Goal: Information Seeking & Learning: Check status

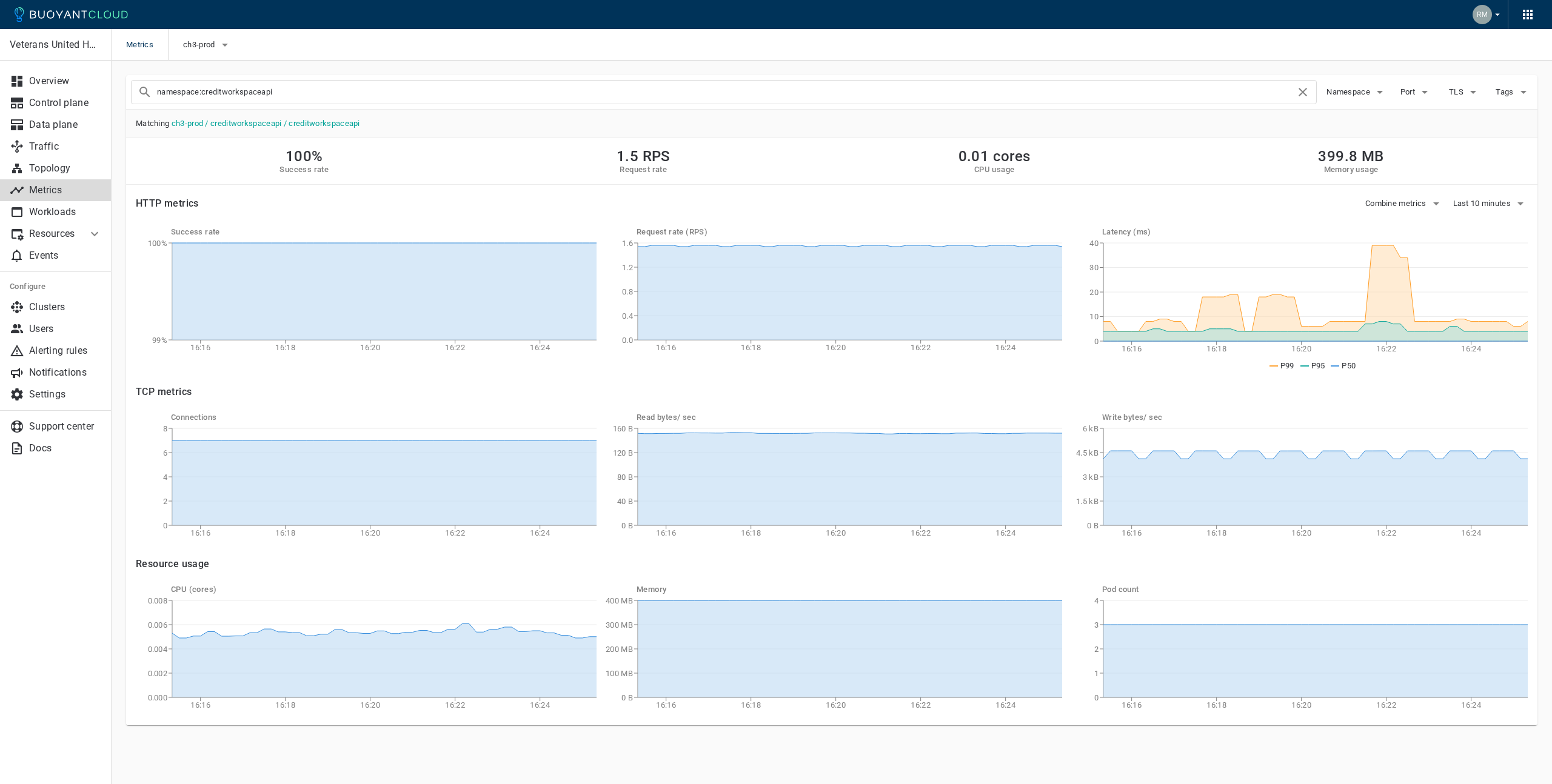
click at [628, 413] on div "Read bytes / sec 16:16 16:18 16:20 16:22 16:24 0 B 40 B 80 B 120 B 160 B" at bounding box center [829, 475] width 466 height 136
click at [1374, 88] on icon "button" at bounding box center [1380, 91] width 14 height 14
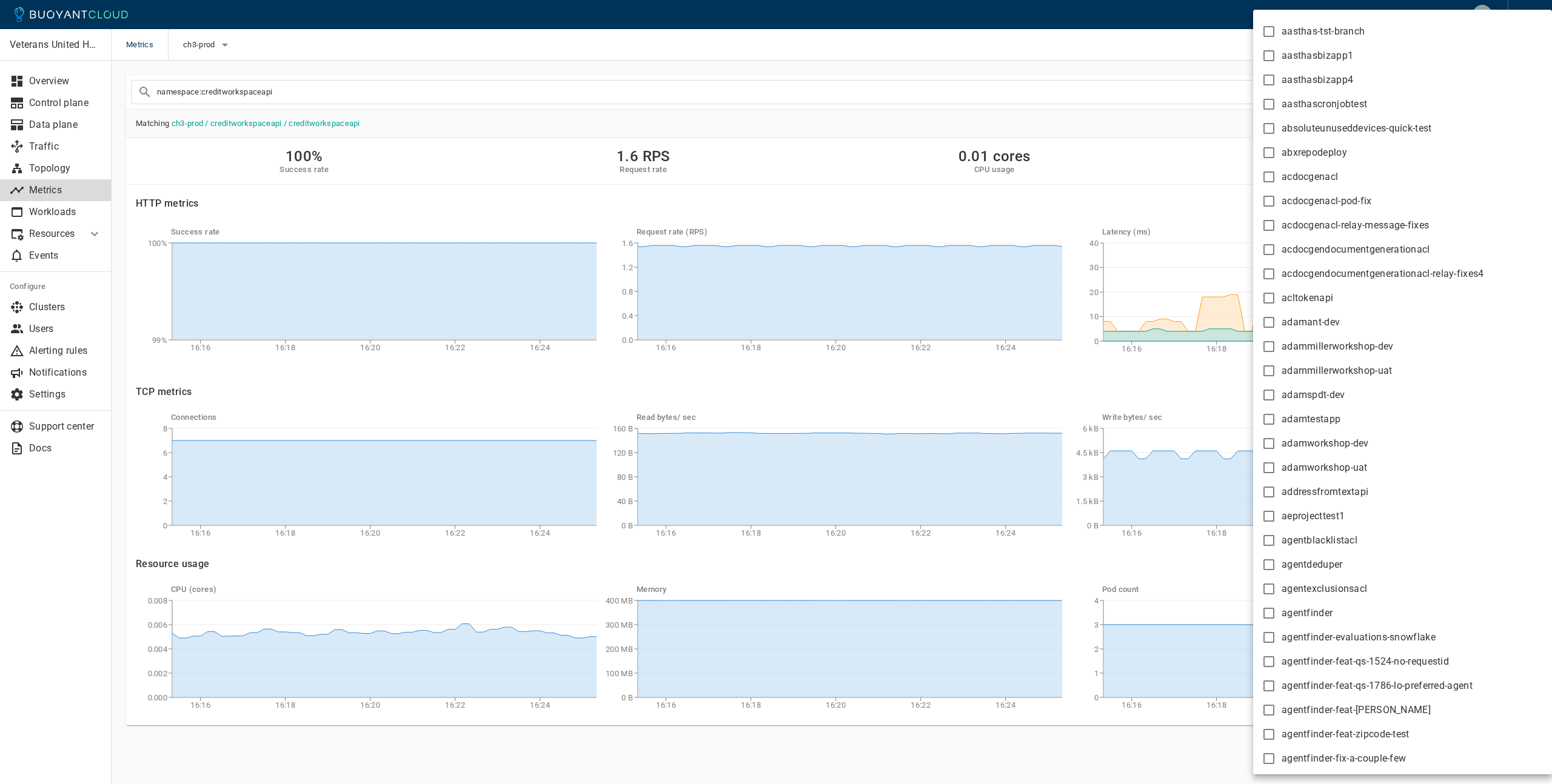
click at [1231, 136] on div at bounding box center [776, 392] width 1552 height 784
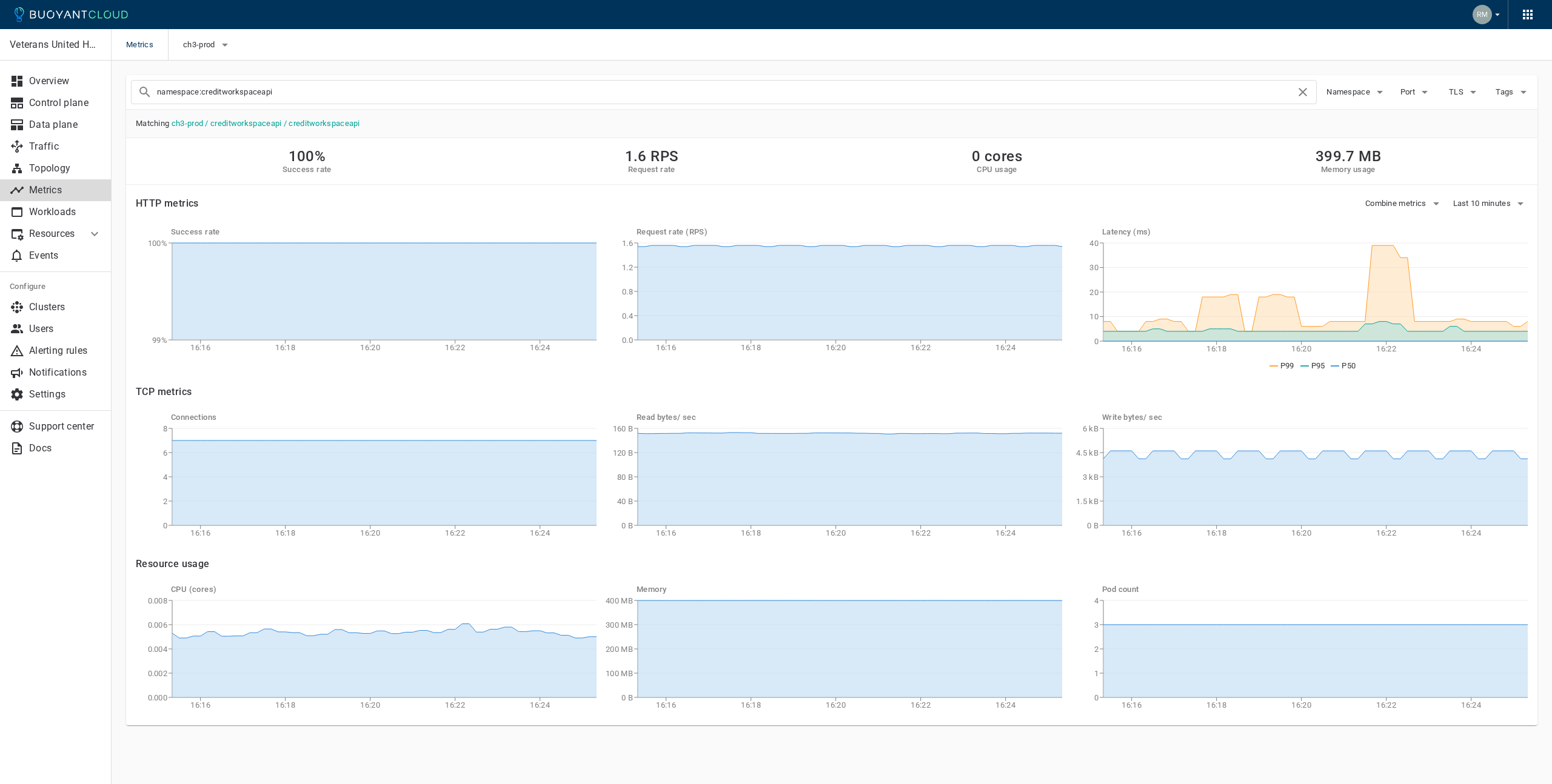
click at [276, 90] on input "namespace:creditworkspaceapi" at bounding box center [726, 92] width 1138 height 17
click at [312, 87] on input "namespace:incomeworkspace" at bounding box center [726, 92] width 1138 height 17
type input "namespace:incomeworkspace"
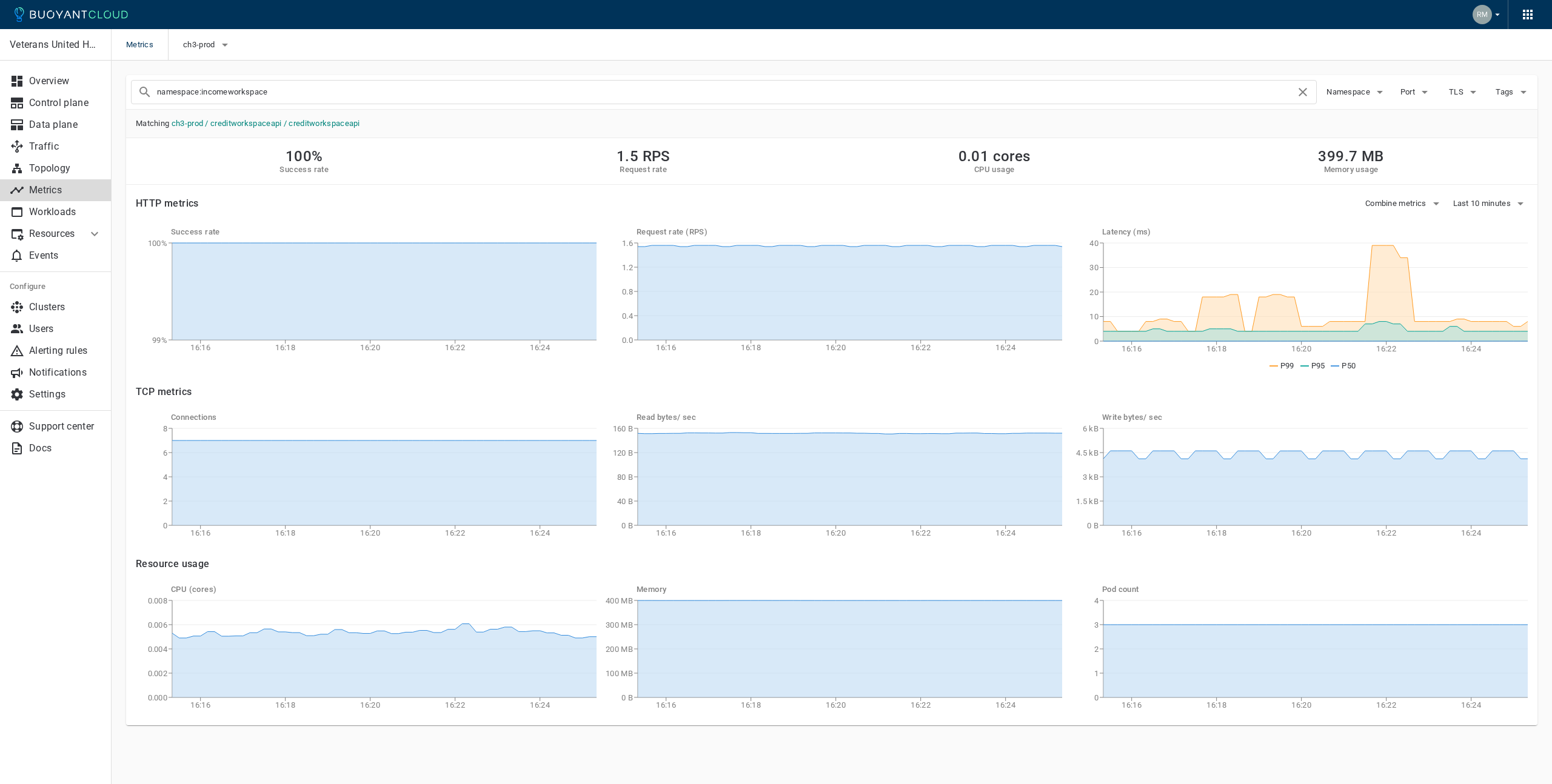
click at [189, 124] on link "ch3-prod / creditworkspaceapi / creditworkspaceapi" at bounding box center [265, 123] width 188 height 9
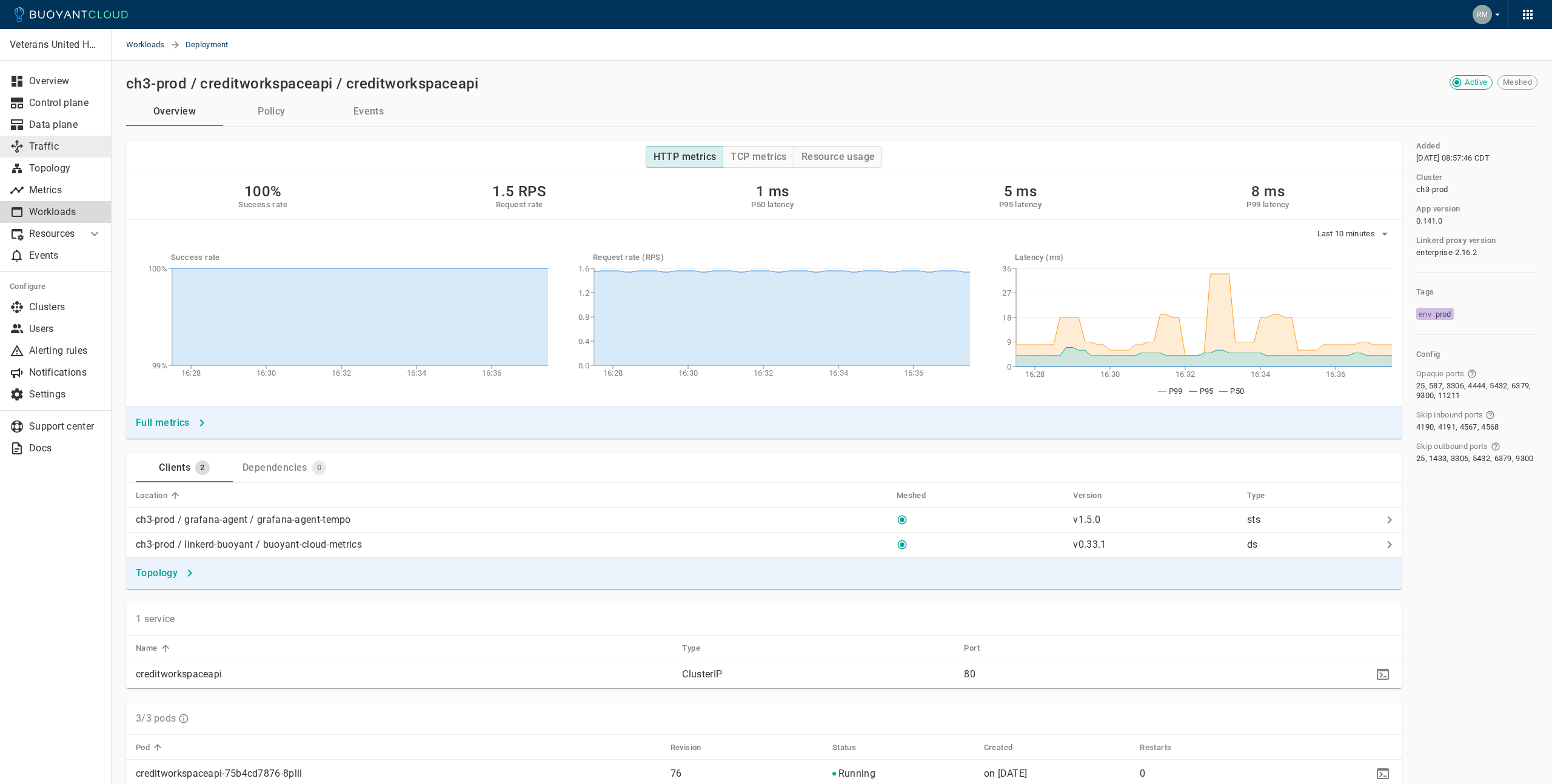
click at [68, 142] on p "Traffic" at bounding box center [65, 147] width 73 height 12
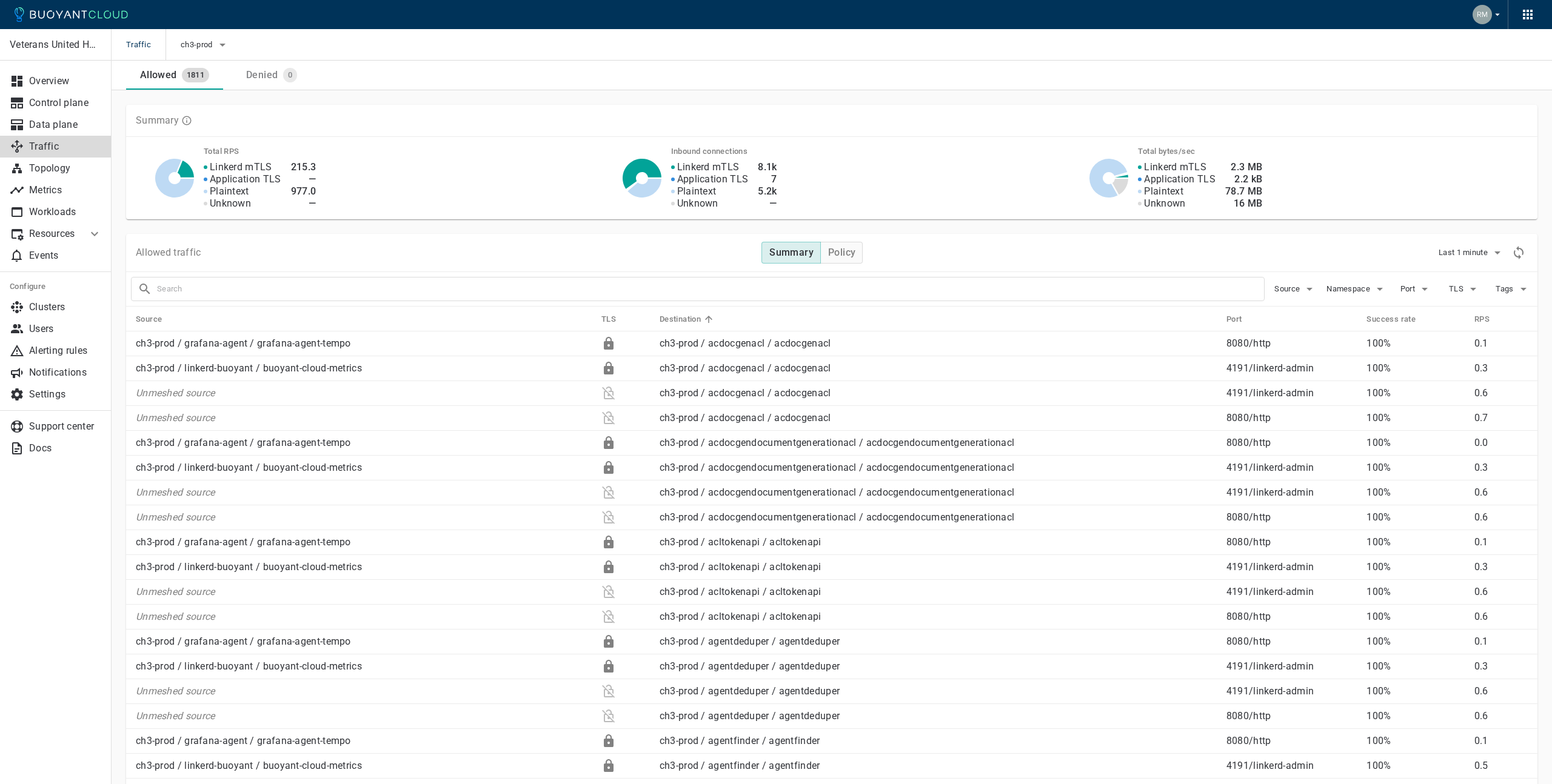
click at [312, 295] on input "text" at bounding box center [710, 289] width 1107 height 17
type input "c"
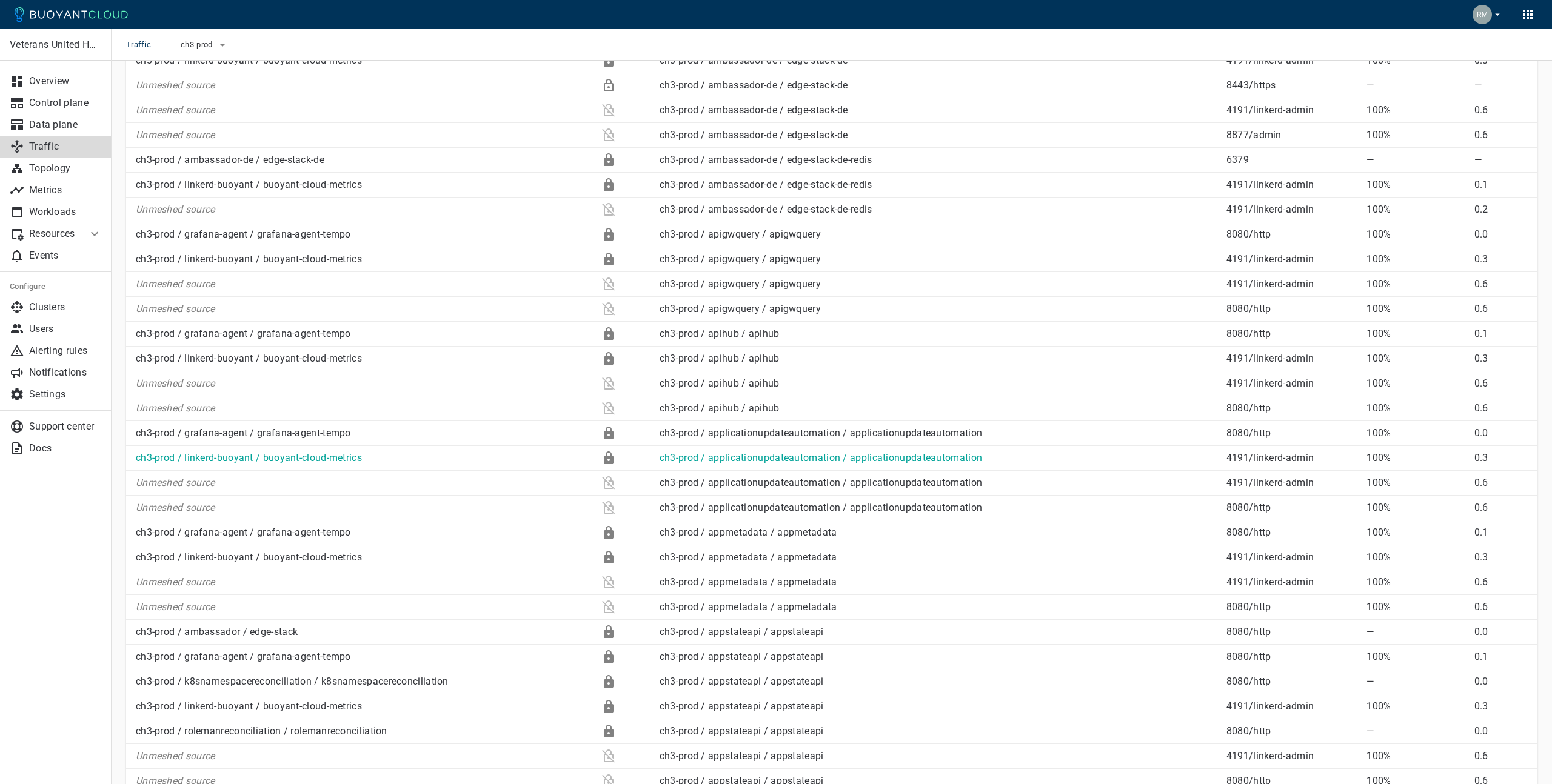
scroll to position [2112, 0]
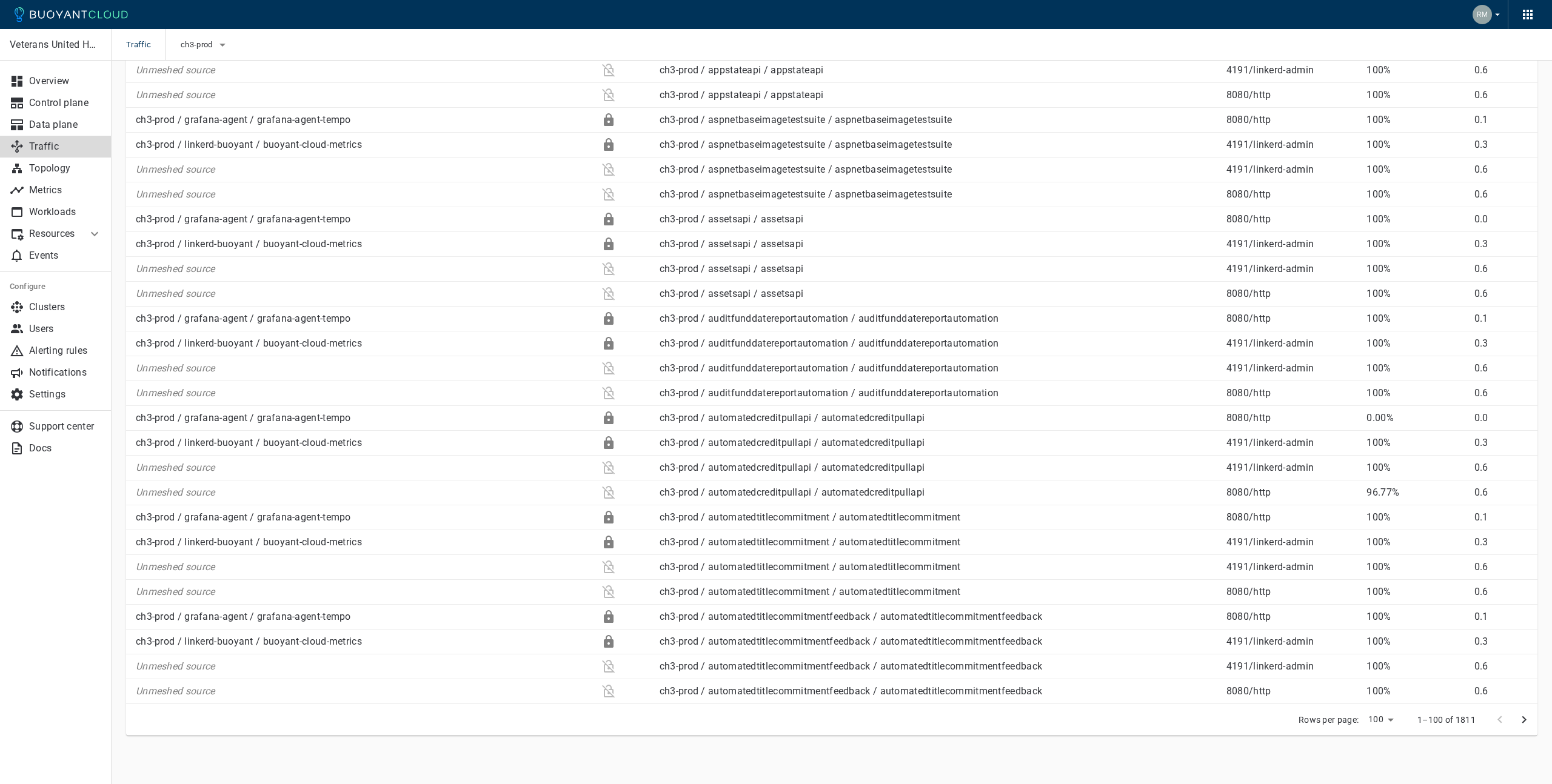
click at [1382, 758] on li "500" at bounding box center [1381, 759] width 37 height 22
type input "500"
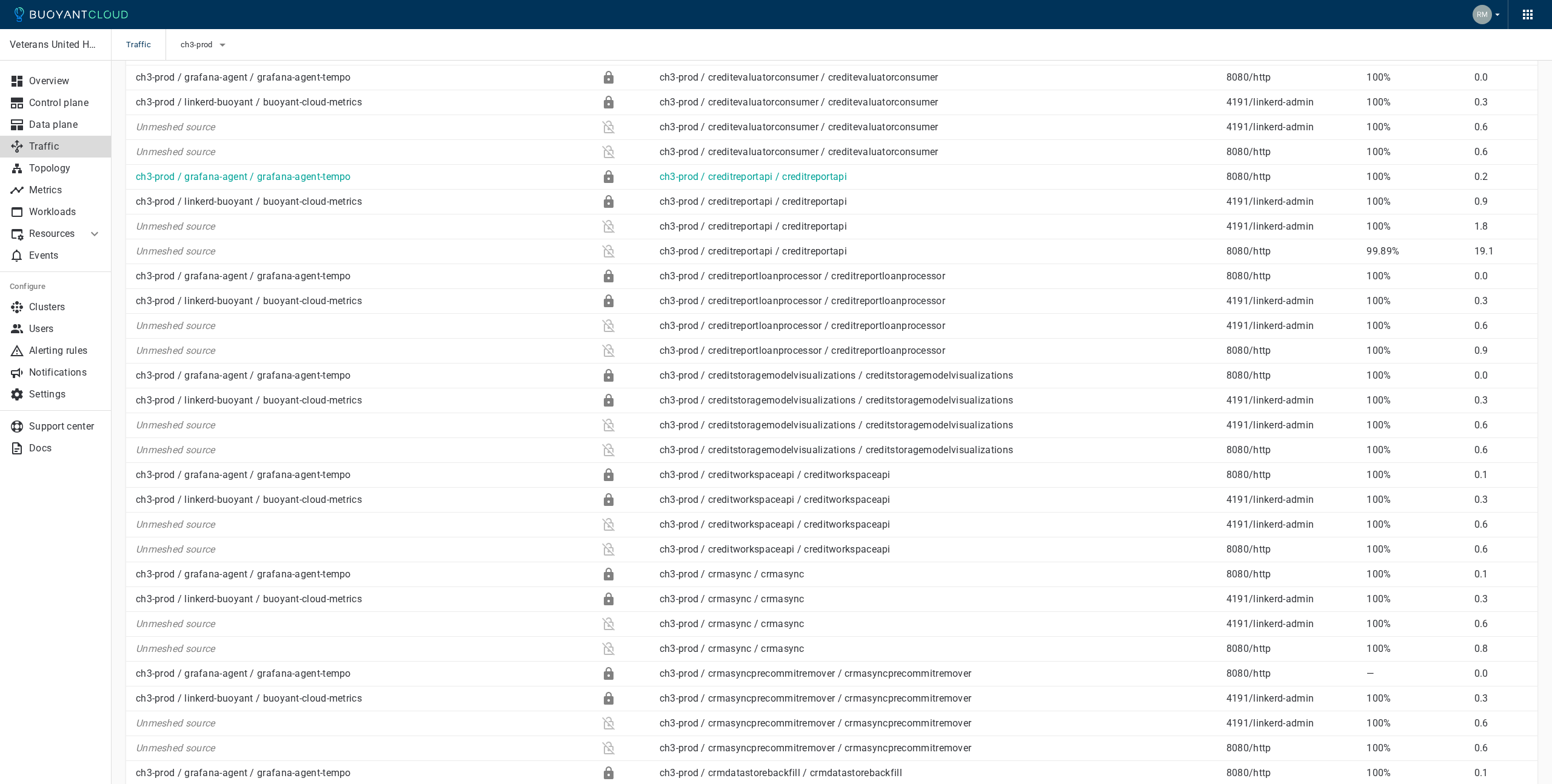
scroll to position [3770, 0]
